Goal: Task Accomplishment & Management: Manage account settings

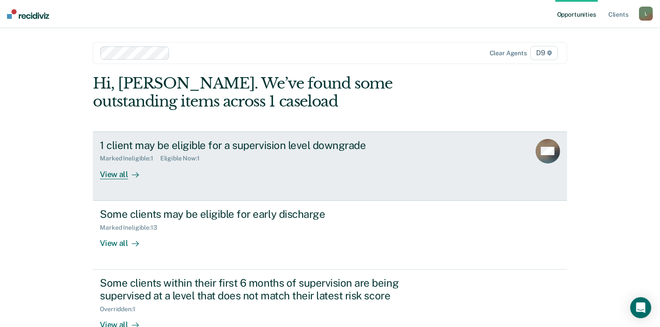
click at [185, 161] on div "Eligible Now : 1" at bounding box center [183, 158] width 46 height 7
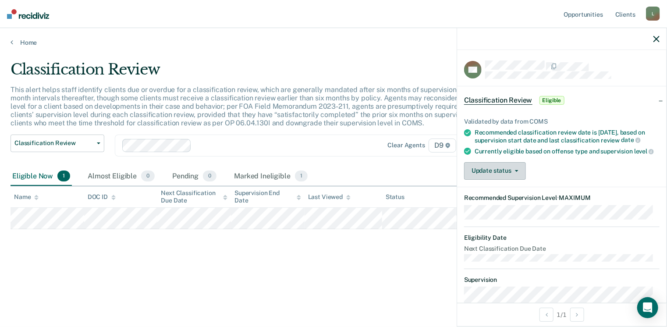
click at [513, 180] on button "Update status" at bounding box center [495, 171] width 62 height 18
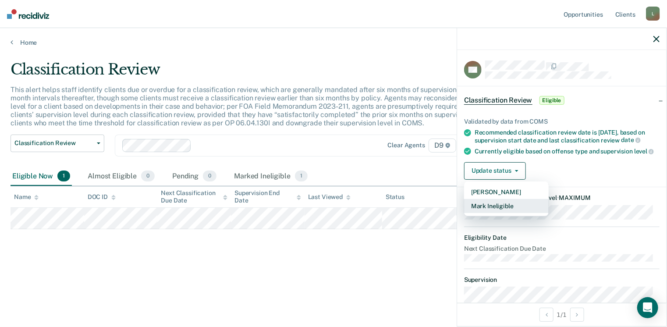
click at [493, 213] on button "Mark Ineligible" at bounding box center [506, 206] width 85 height 14
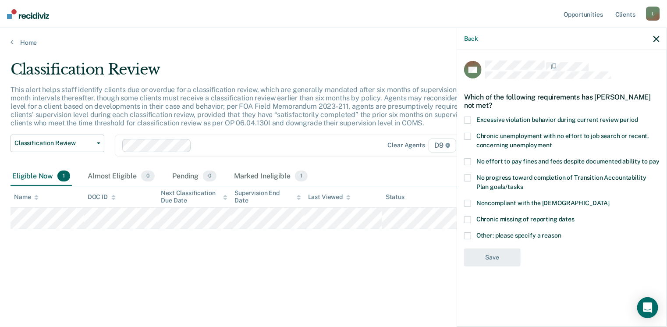
click at [468, 232] on span at bounding box center [467, 235] width 7 height 7
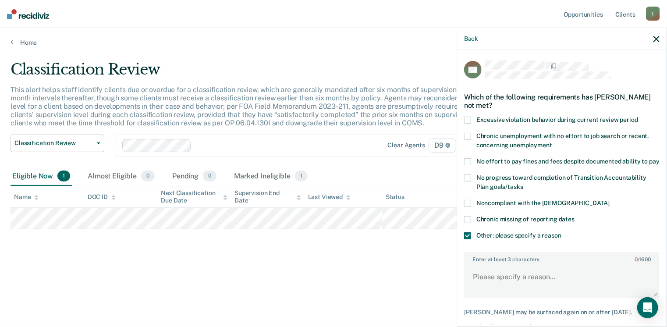
click at [497, 272] on div "Enter at least 3 characters 0 / 1600" at bounding box center [561, 275] width 195 height 46
click at [489, 284] on textarea "Enter at least 3 characters 0 / 1600" at bounding box center [562, 281] width 194 height 32
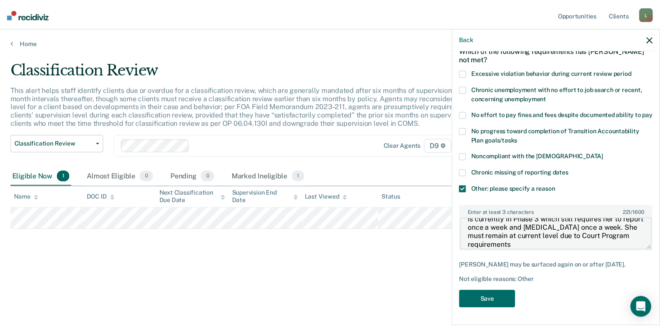
scroll to position [61, 0]
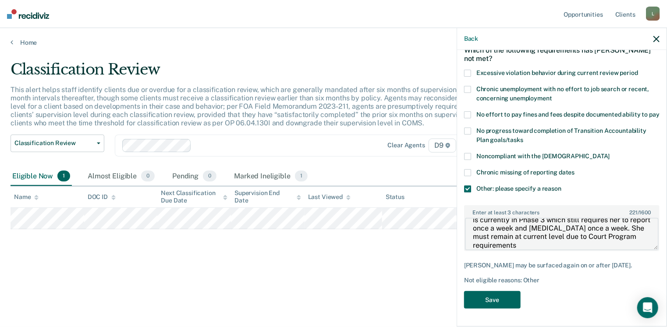
type textarea "The probationer is in Specialty Adult Drug Court. She is currently in Phase 3 w…"
click at [489, 298] on button "Save" at bounding box center [492, 300] width 57 height 18
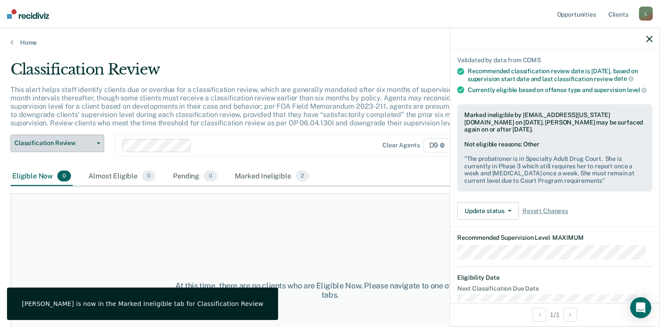
click at [70, 137] on button "Classification Review" at bounding box center [58, 144] width 94 height 18
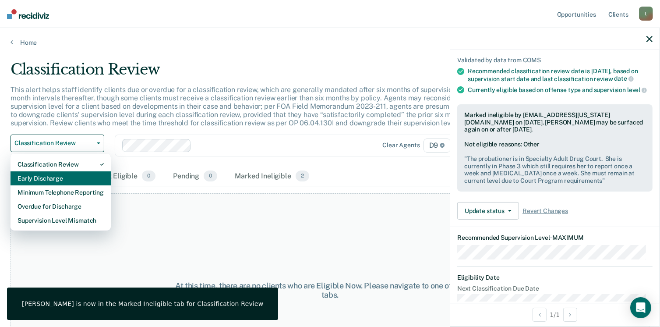
click at [42, 175] on div "Early Discharge" at bounding box center [61, 178] width 86 height 14
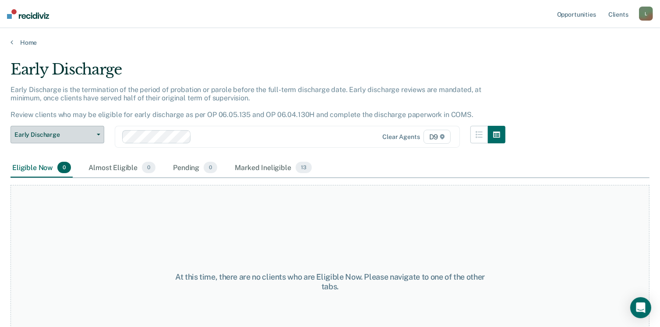
click at [56, 129] on button "Early Discharge" at bounding box center [58, 135] width 94 height 18
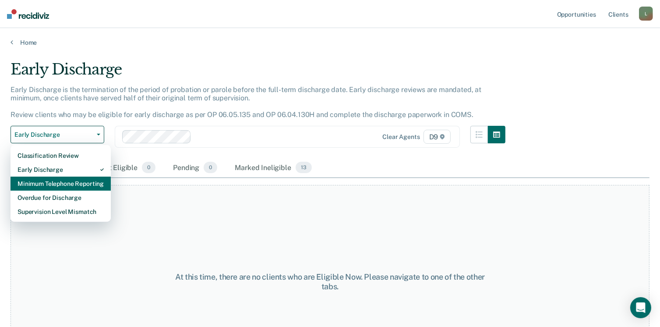
click at [48, 181] on div "Minimum Telephone Reporting" at bounding box center [61, 184] width 86 height 14
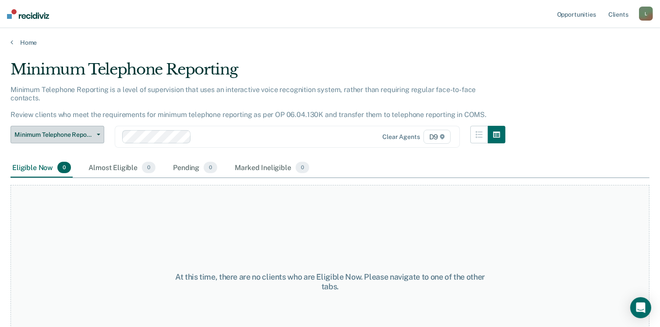
click at [70, 131] on span "Minimum Telephone Reporting" at bounding box center [53, 134] width 79 height 7
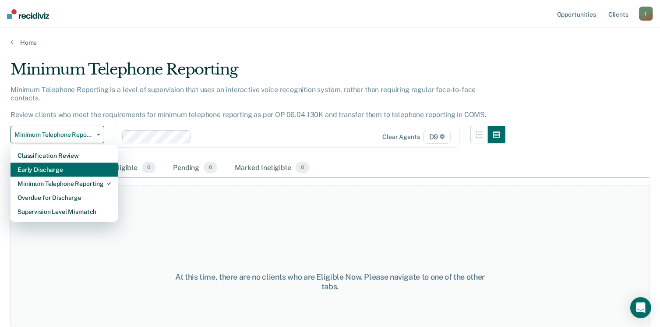
click at [51, 163] on div "Early Discharge" at bounding box center [64, 170] width 93 height 14
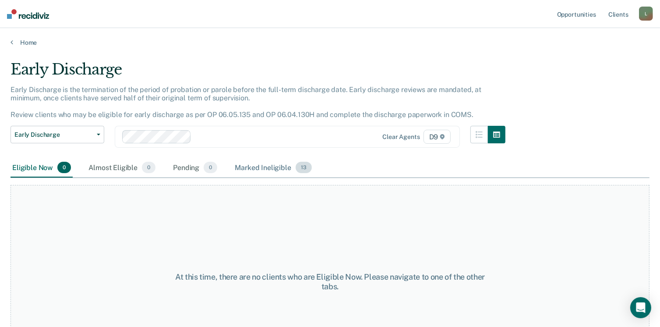
click at [297, 163] on span "13" at bounding box center [304, 167] width 16 height 11
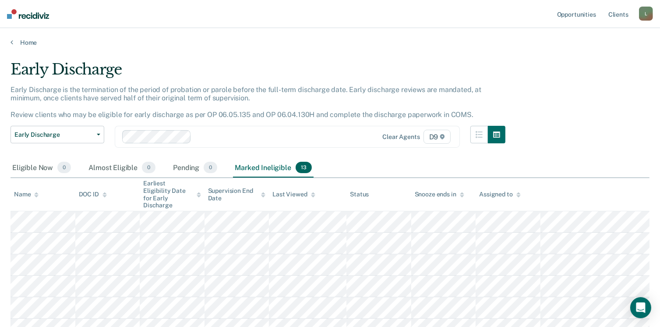
click at [277, 166] on div "Marked Ineligible 13" at bounding box center [273, 167] width 80 height 19
